Goal: Navigation & Orientation: Find specific page/section

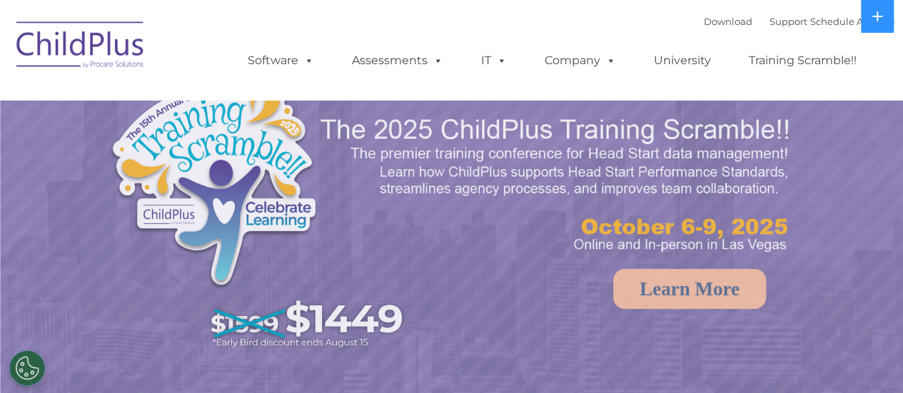
select select "MEDIUM"
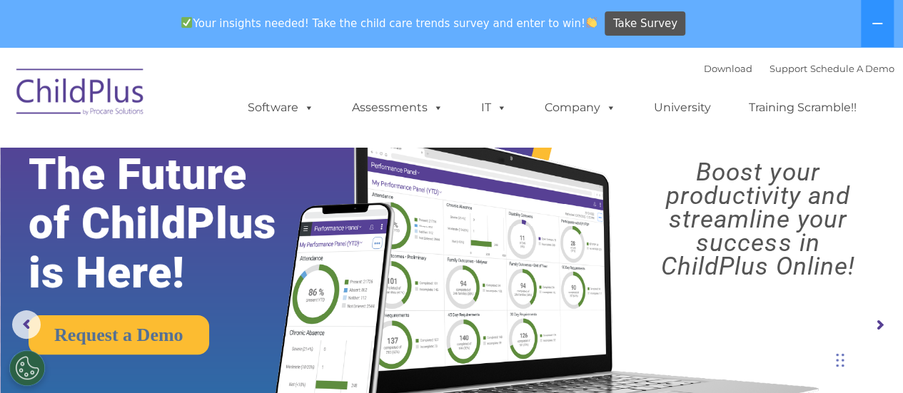
click at [293, 75] on div "Download Support | Schedule A Demo  MENU MENU Software ChildPlus: The original…" at bounding box center [556, 97] width 675 height 79
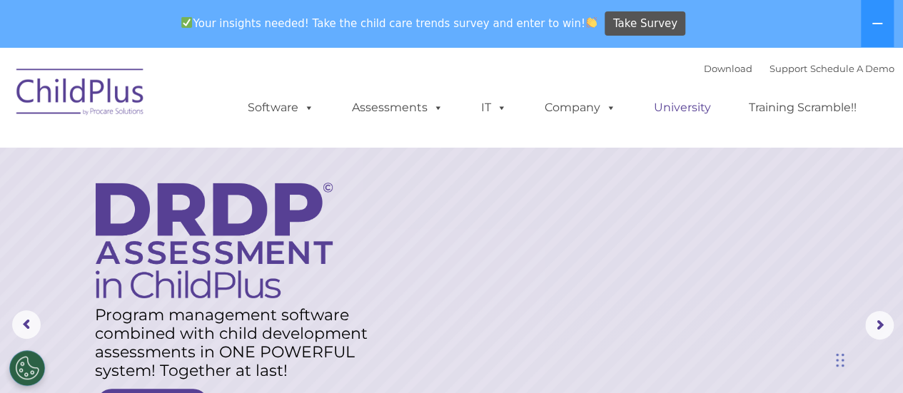
click at [682, 107] on link "University" at bounding box center [683, 107] width 86 height 29
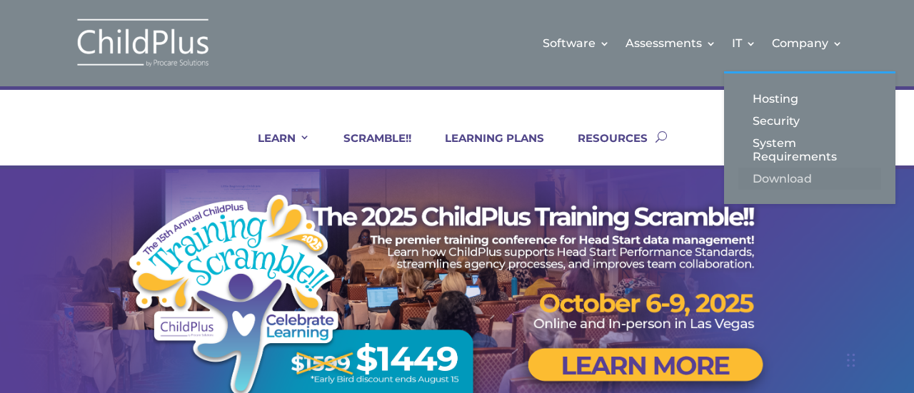
click at [756, 178] on link "Download" at bounding box center [809, 179] width 143 height 22
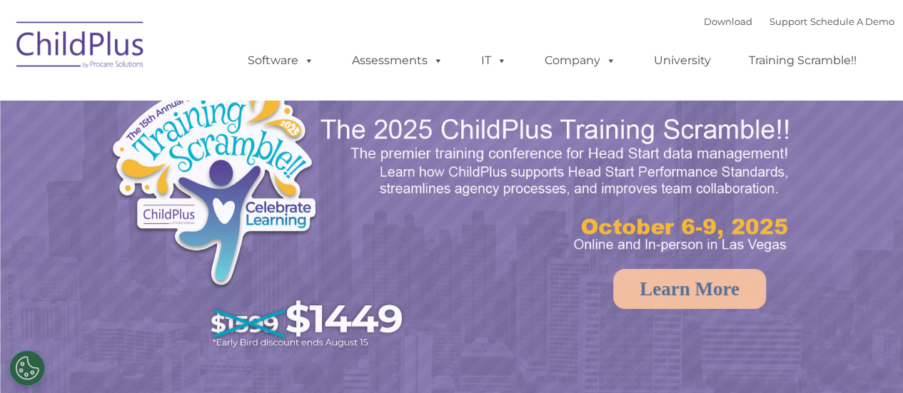
select select "MEDIUM"
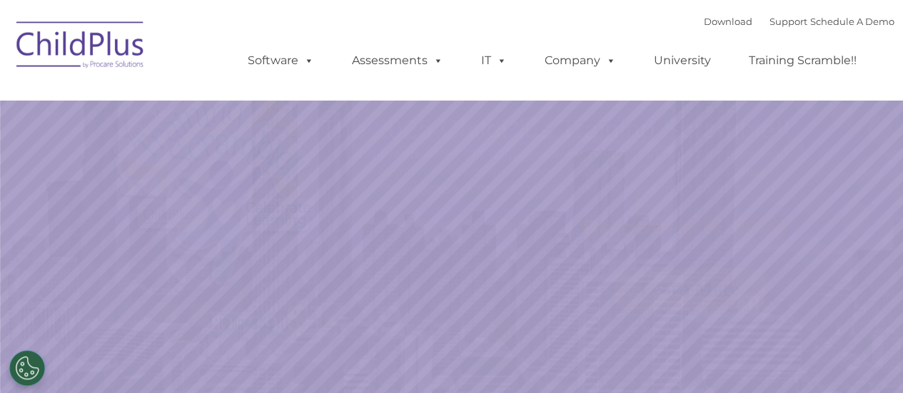
select select "MEDIUM"
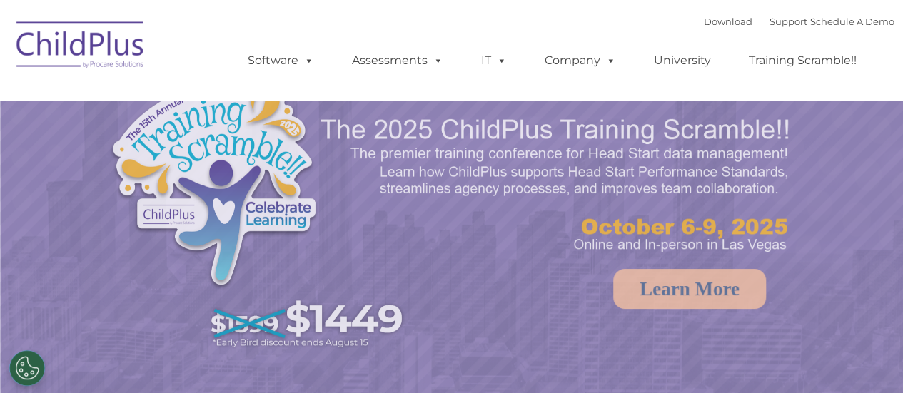
select select "MEDIUM"
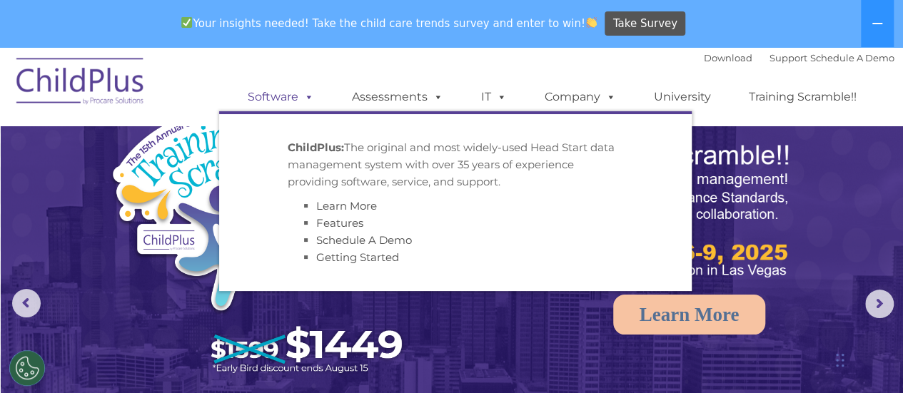
click at [283, 101] on link "Software" at bounding box center [280, 97] width 95 height 29
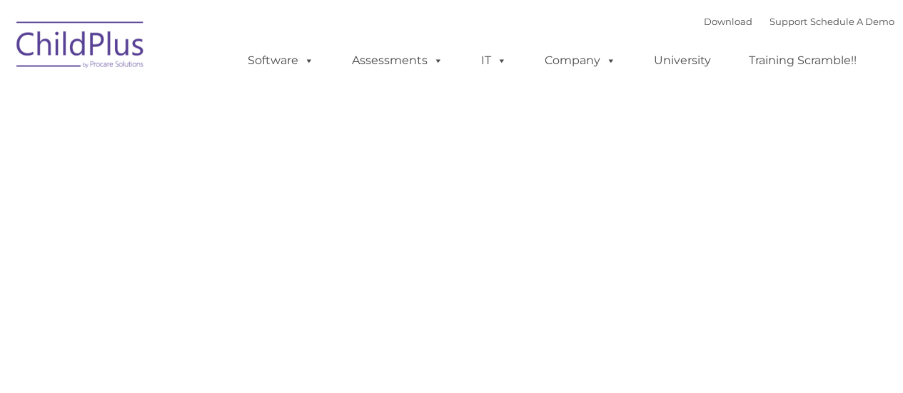
type input ""
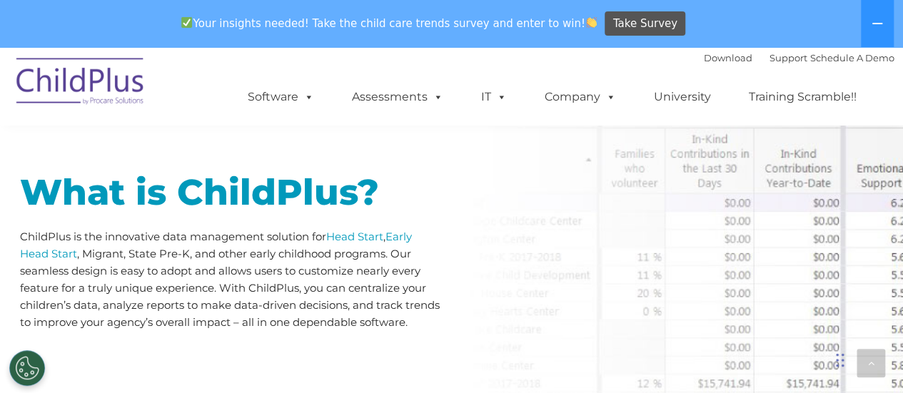
scroll to position [441, 0]
